Goal: Task Accomplishment & Management: Manage account settings

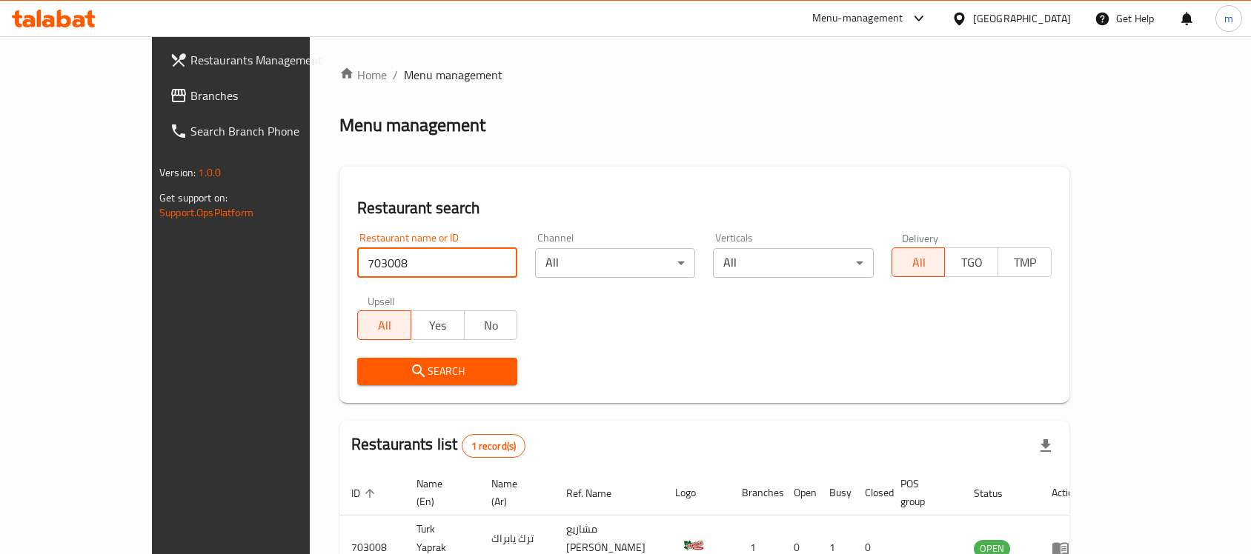
scroll to position [78, 0]
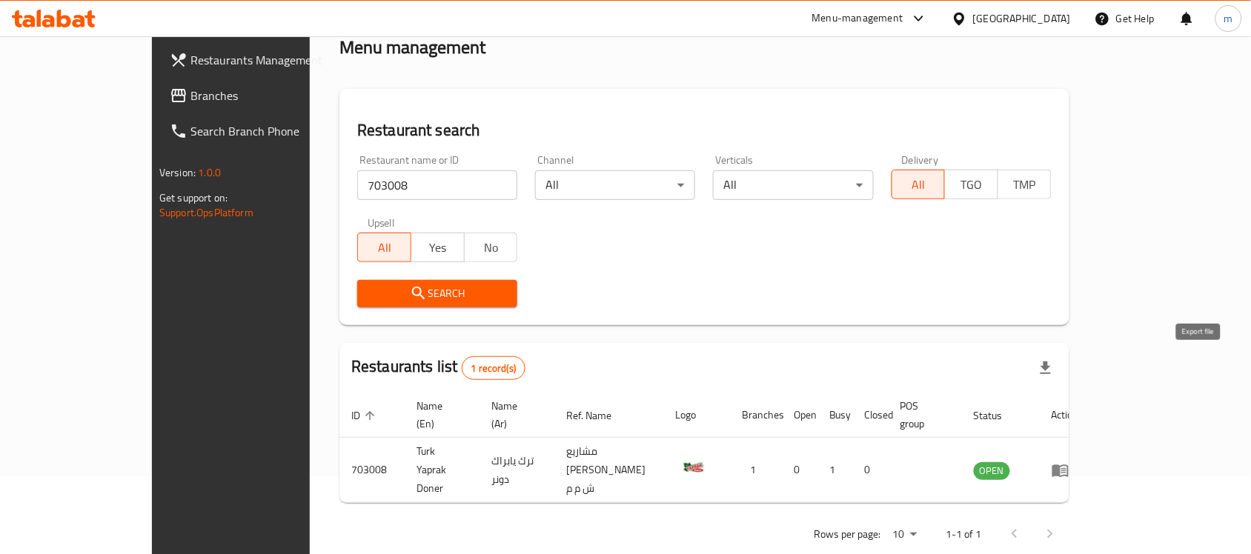
click at [1054, 370] on icon "button" at bounding box center [1045, 368] width 18 height 18
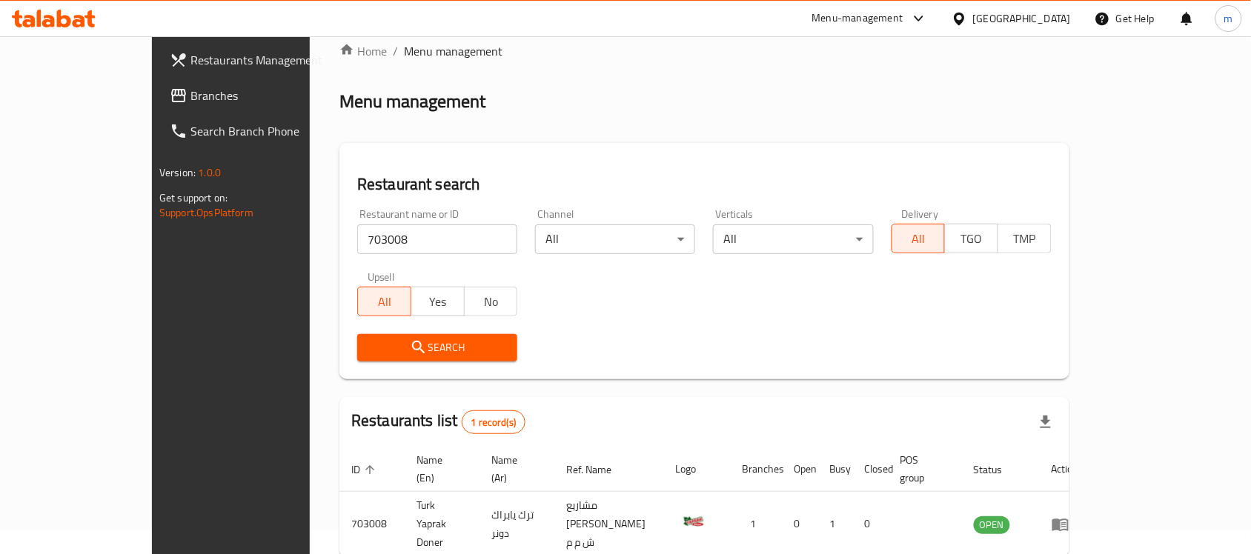
scroll to position [0, 0]
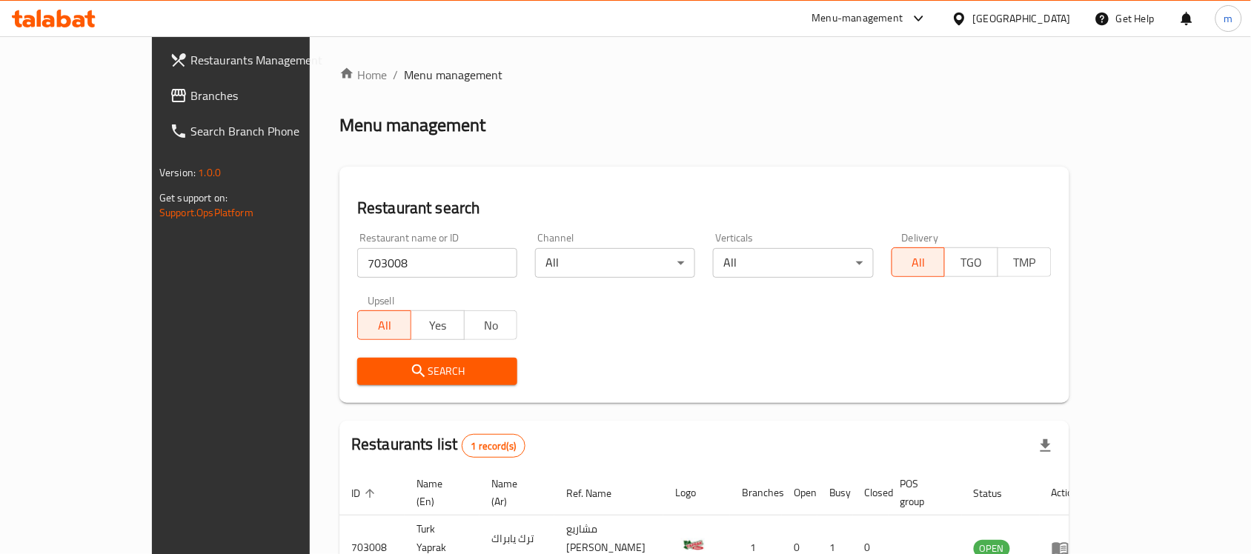
click at [357, 261] on input "703008" at bounding box center [437, 263] width 160 height 30
paste input "71281"
type input "771281"
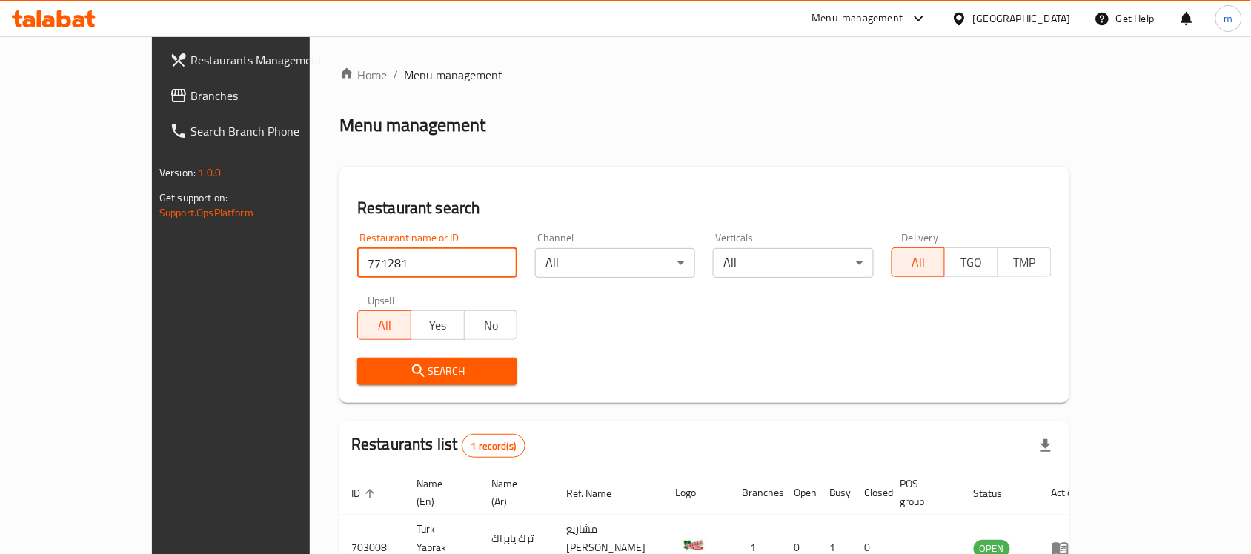
click button "Search" at bounding box center [437, 371] width 160 height 27
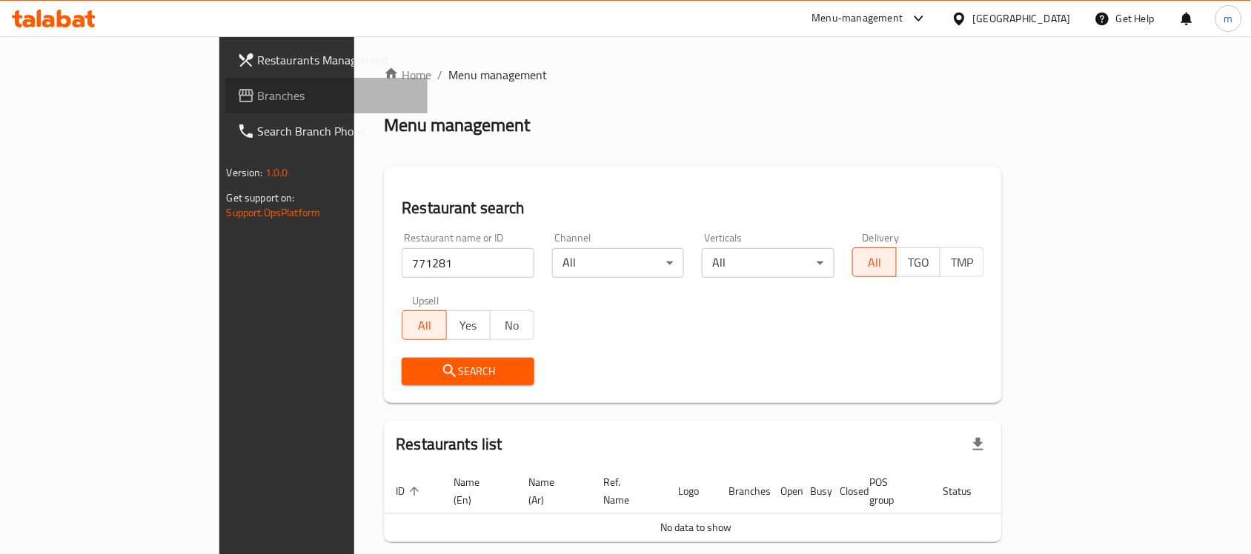
click at [225, 80] on link "Branches" at bounding box center [326, 96] width 203 height 36
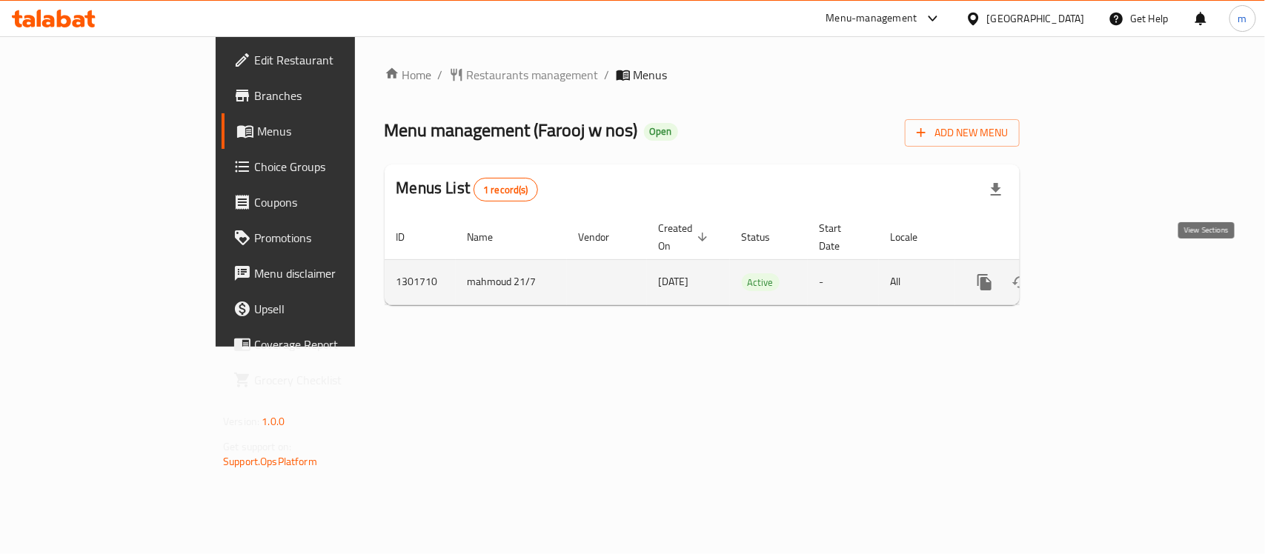
click at [1100, 273] on icon "enhanced table" at bounding box center [1091, 282] width 18 height 18
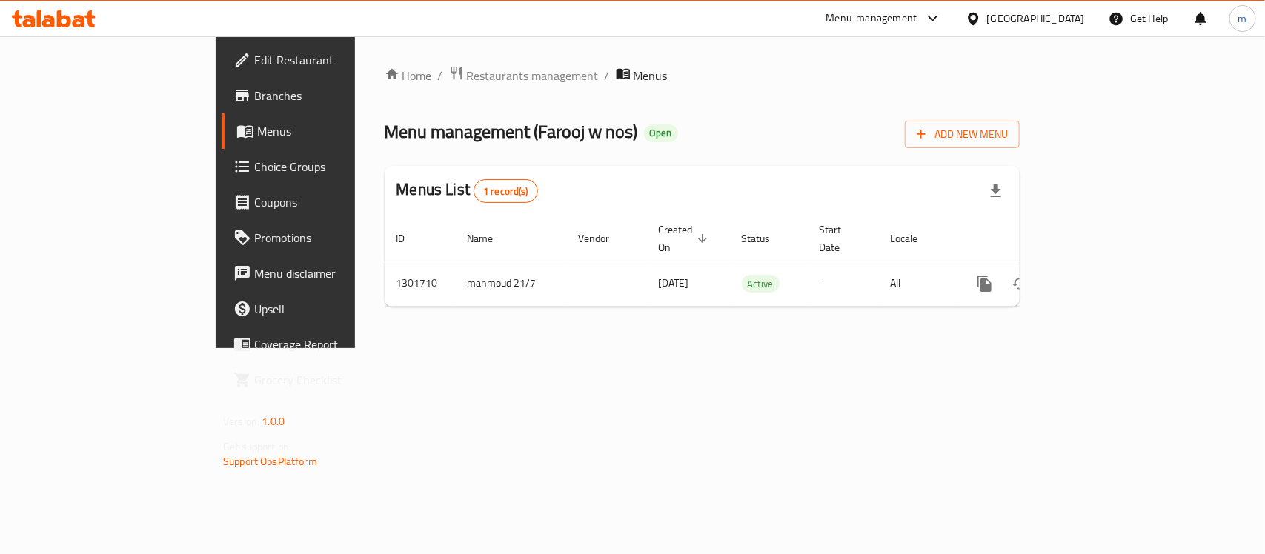
click at [626, 121] on div "Menu management ( Farooj w nos ) Open Add New Menu" at bounding box center [701, 131] width 635 height 33
click at [467, 71] on span "Restaurants management" at bounding box center [533, 76] width 132 height 18
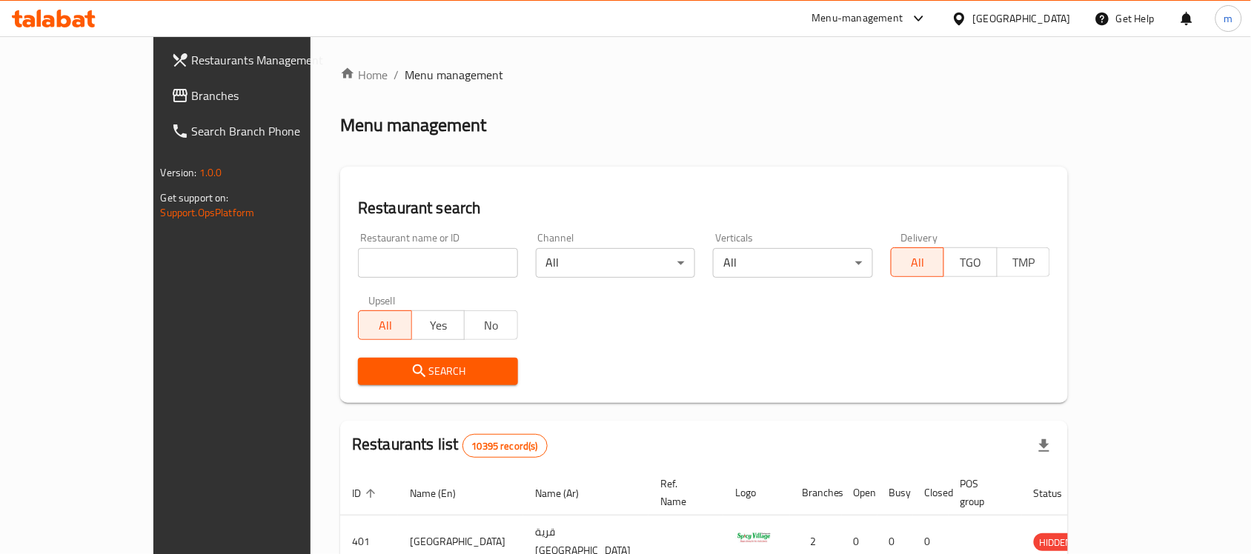
click at [358, 263] on input "search" at bounding box center [438, 263] width 160 height 30
paste input "702164"
type input "702164"
click button "Search" at bounding box center [438, 371] width 160 height 27
